Goal: Browse casually: Explore the website without a specific task or goal

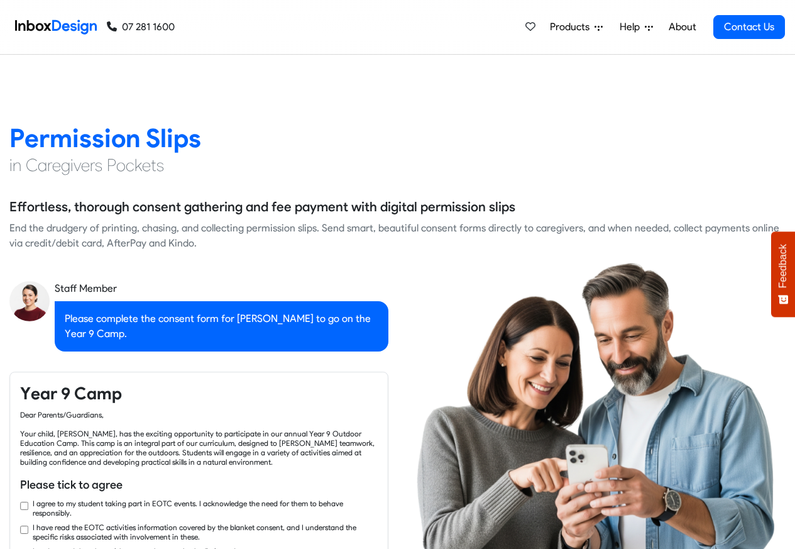
scroll to position [1810, 0]
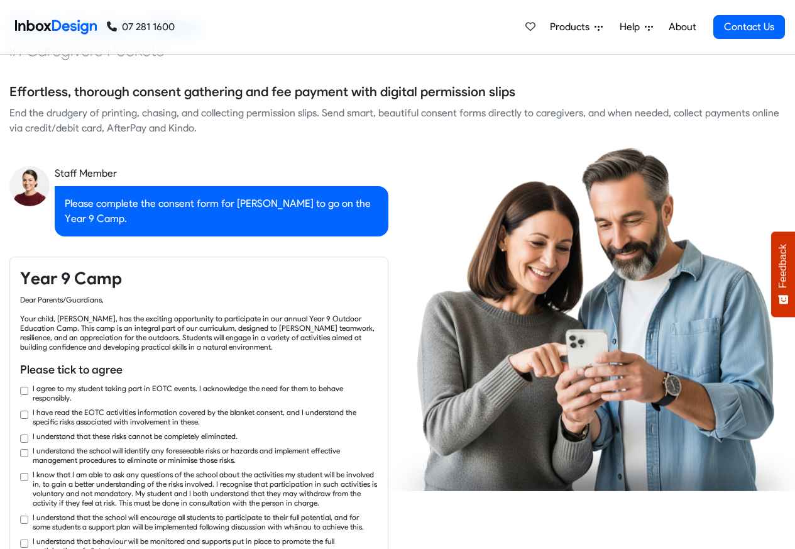
checkbox input "true"
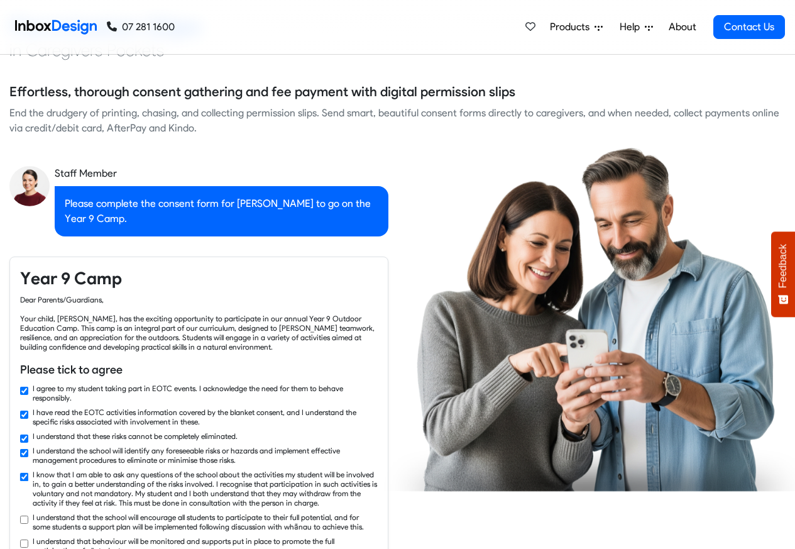
checkbox input "true"
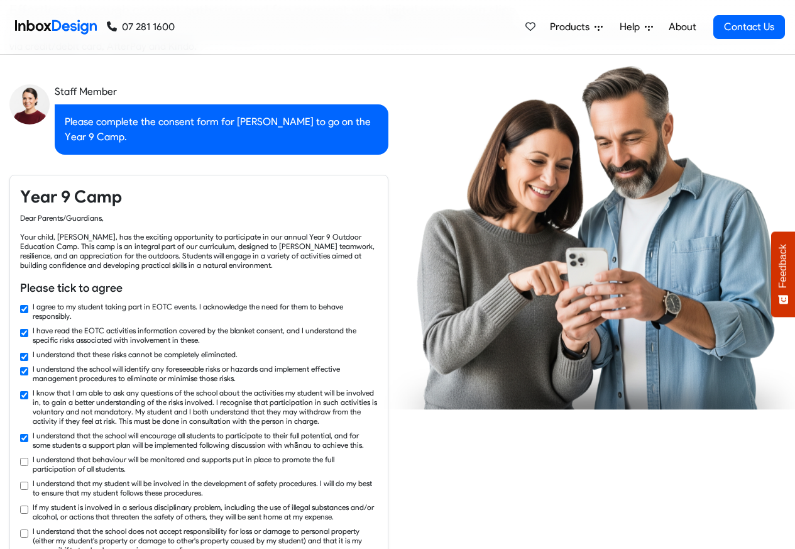
checkbox input "true"
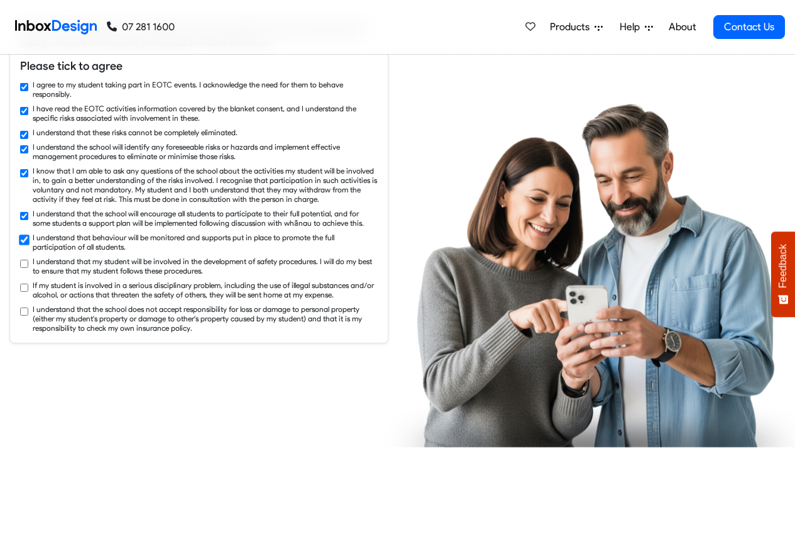
checkbox input "true"
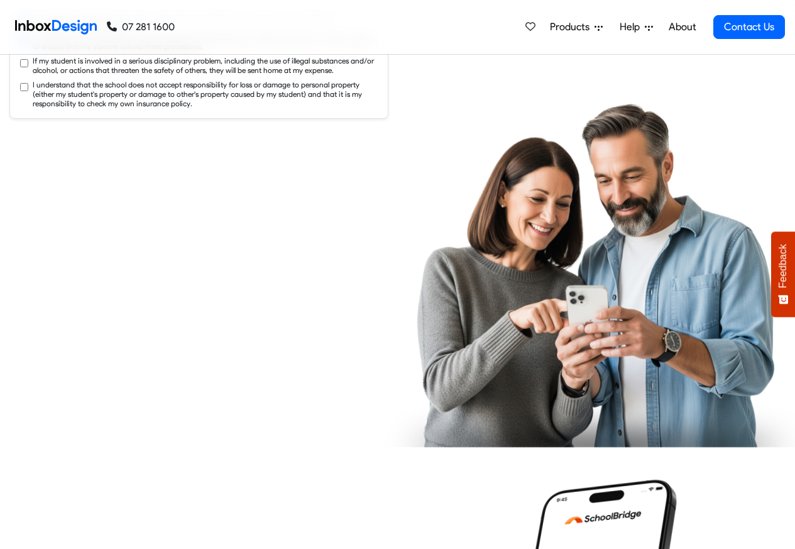
checkbox input "true"
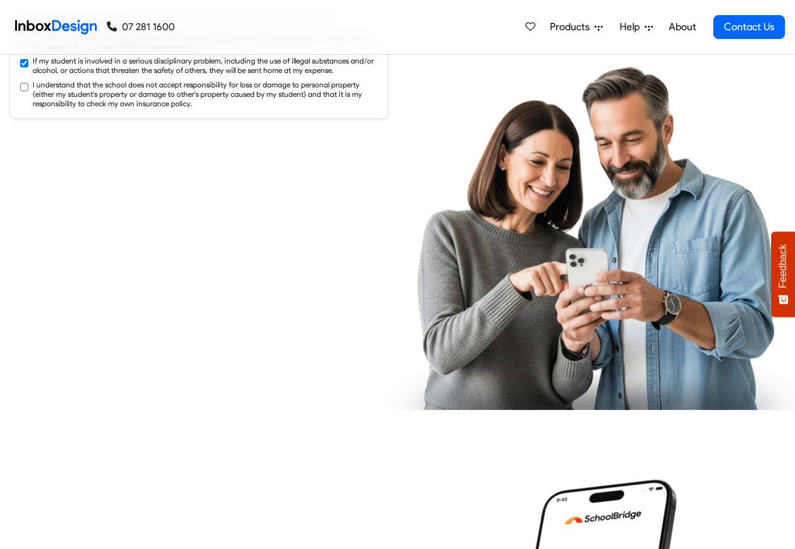
checkbox input "true"
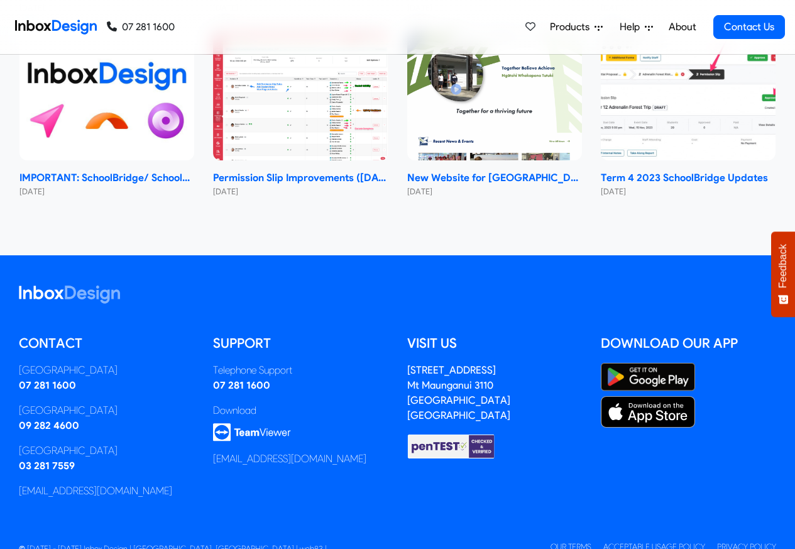
scroll to position [7502, 0]
